Goal: Task Accomplishment & Management: Use online tool/utility

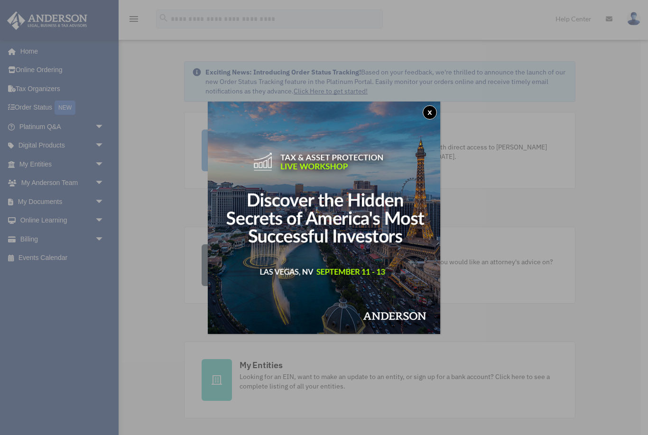
click at [432, 118] on button "x" at bounding box center [429, 112] width 14 height 14
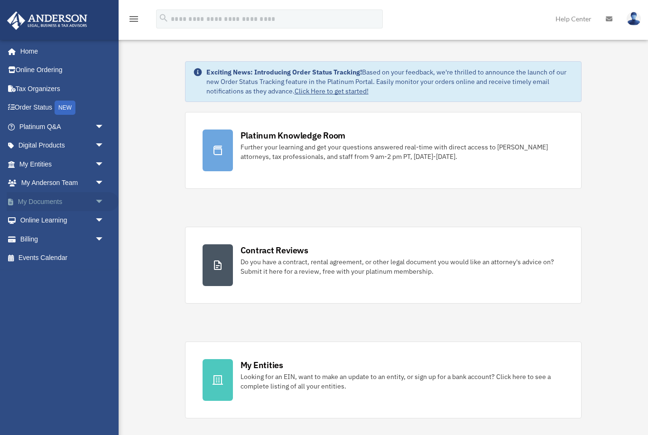
click at [102, 197] on span "arrow_drop_down" at bounding box center [104, 201] width 19 height 19
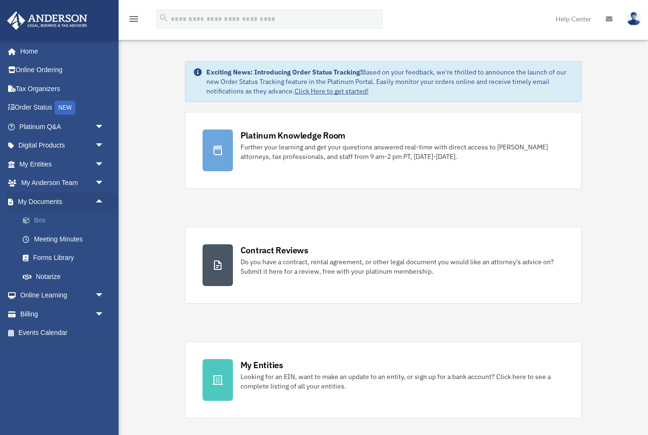
click at [39, 220] on link "Box" at bounding box center [65, 220] width 105 height 19
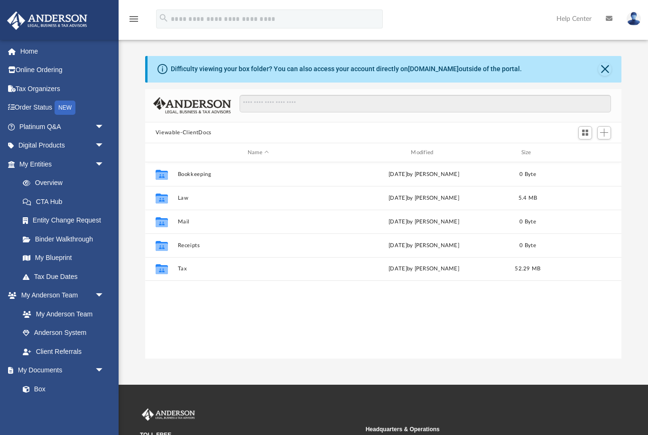
scroll to position [216, 476]
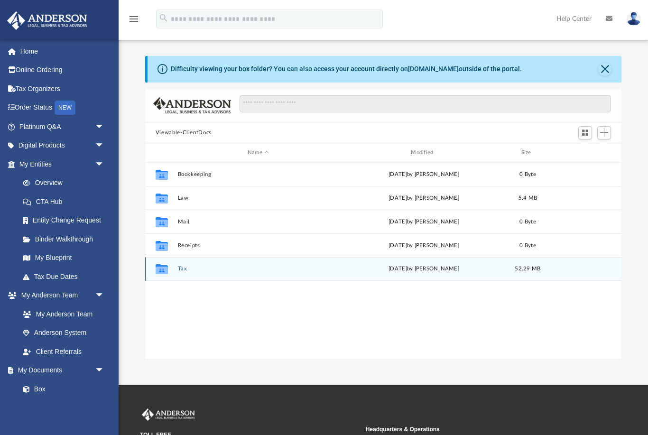
click at [220, 270] on button "Tax" at bounding box center [257, 269] width 161 height 6
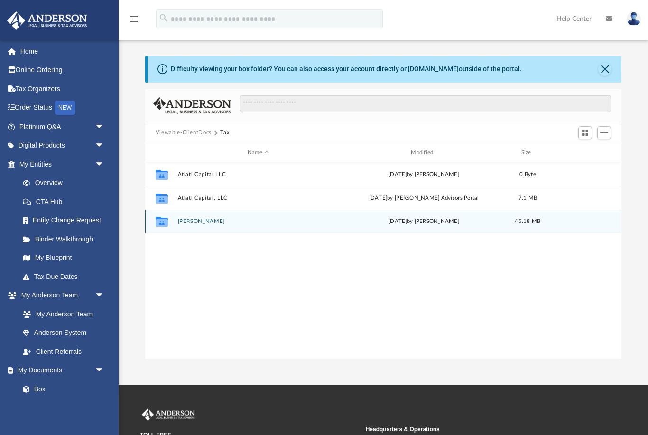
click at [263, 221] on button "[PERSON_NAME]" at bounding box center [257, 222] width 161 height 6
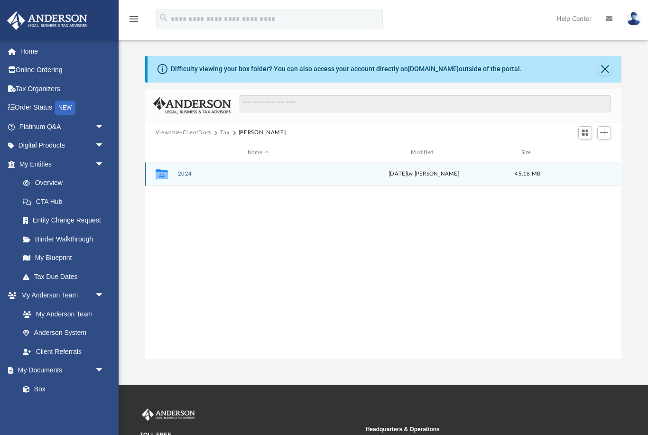
click at [292, 177] on button "2024" at bounding box center [257, 174] width 161 height 6
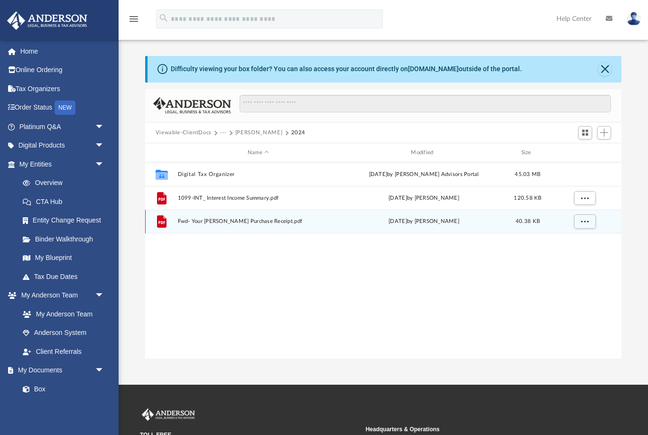
click at [269, 224] on span "Fwd- Your Lowe's Purchase Receipt.pdf" at bounding box center [257, 222] width 161 height 6
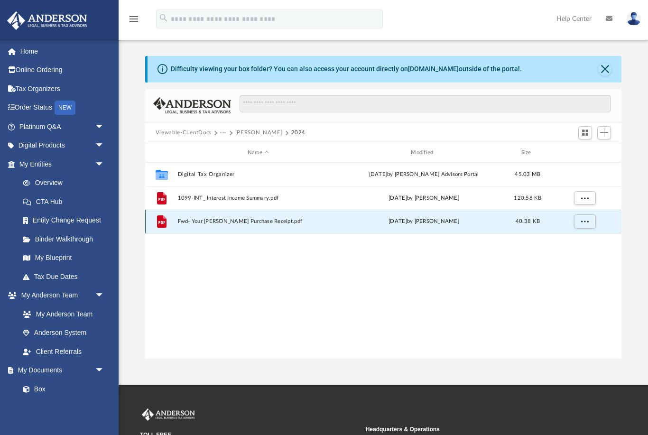
click at [219, 220] on span "Fwd- Your Lowe's Purchase Receipt.pdf" at bounding box center [257, 222] width 161 height 6
click at [581, 228] on button "More options" at bounding box center [584, 221] width 22 height 14
click at [572, 244] on li "Preview" at bounding box center [575, 241] width 27 height 10
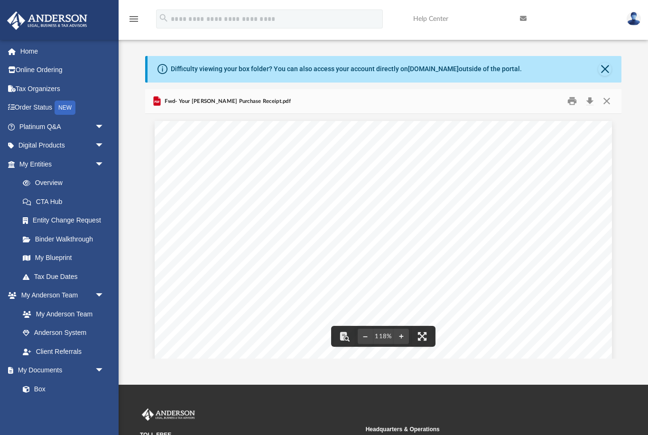
scroll to position [0, 0]
click at [611, 101] on button "Close" at bounding box center [606, 101] width 17 height 15
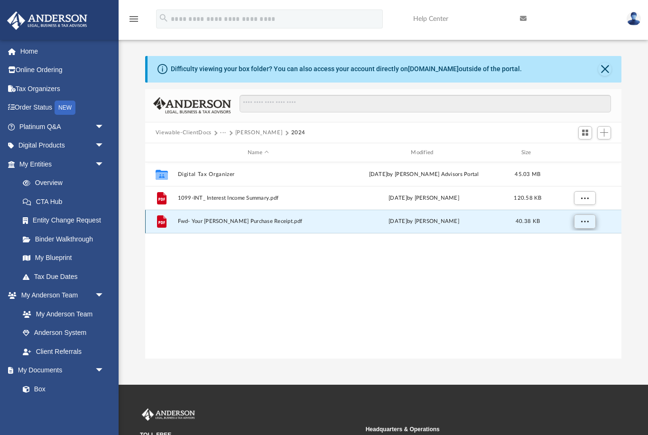
click at [594, 224] on button "More options" at bounding box center [584, 221] width 22 height 14
click at [489, 272] on div "Collaborated Folder Digital Tax Organizer Fri Jun 27 2025 by Anderson Advisors …" at bounding box center [383, 260] width 476 height 197
click at [603, 72] on button "Close" at bounding box center [604, 69] width 13 height 13
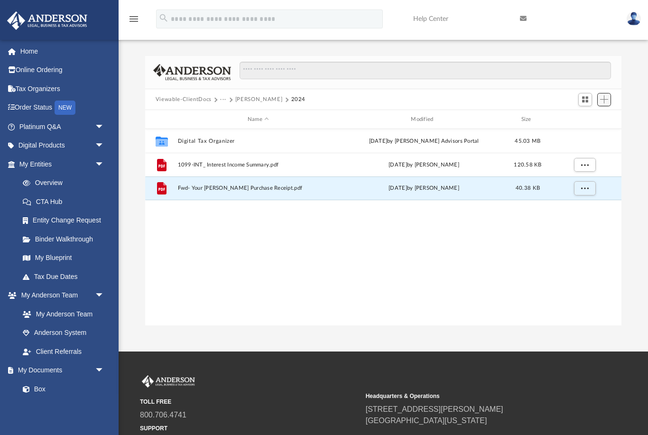
click at [609, 96] on button "Add" at bounding box center [604, 99] width 14 height 13
click at [593, 116] on li "Upload" at bounding box center [590, 118] width 30 height 10
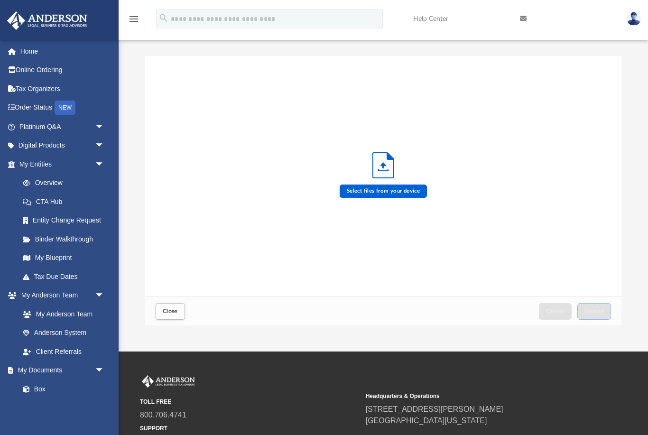
scroll to position [240, 476]
click at [388, 186] on label "Select files from your device" at bounding box center [383, 190] width 88 height 13
click at [0, 0] on input "Select files from your device" at bounding box center [0, 0] width 0 height 0
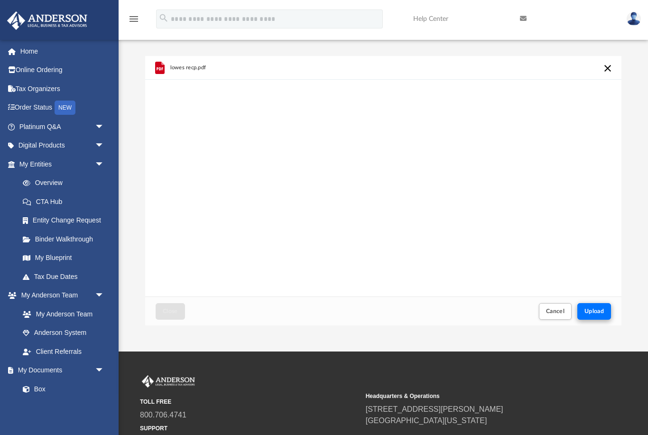
click at [605, 304] on button "Upload" at bounding box center [594, 311] width 34 height 17
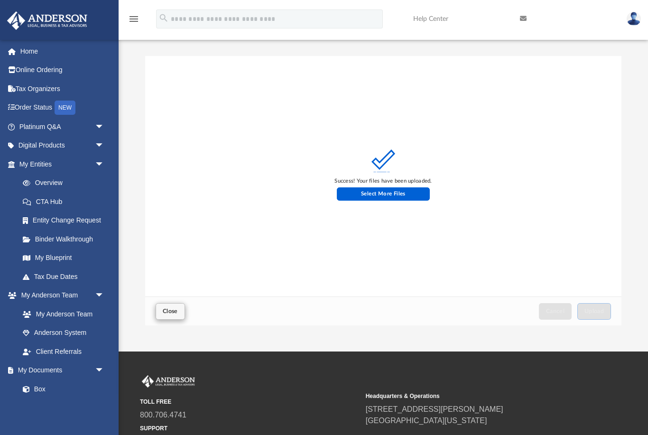
click at [177, 318] on button "Close" at bounding box center [170, 311] width 29 height 17
